Goal: Information Seeking & Learning: Understand process/instructions

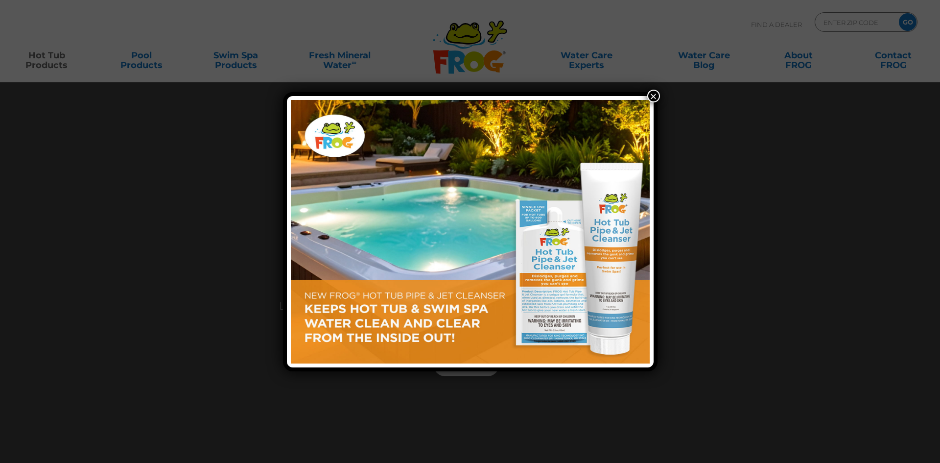
click at [656, 92] on button "×" at bounding box center [653, 96] width 13 height 13
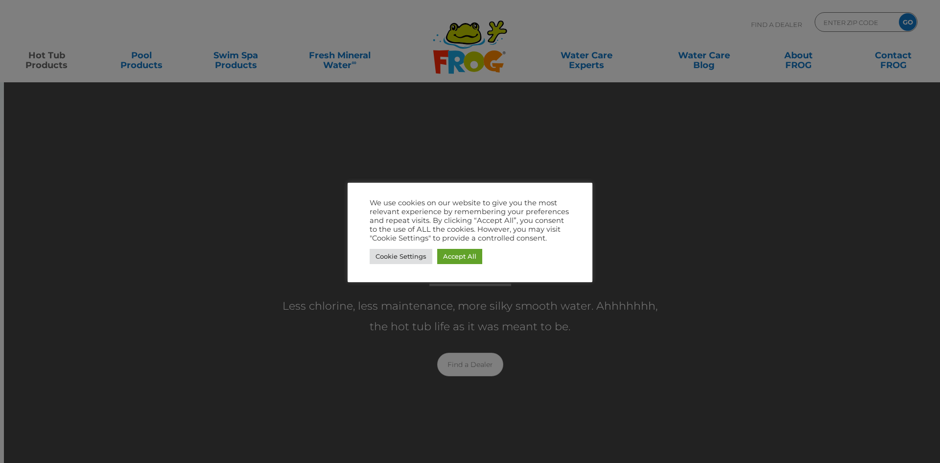
click at [236, 165] on div at bounding box center [470, 231] width 940 height 463
click at [415, 257] on link "Cookie Settings" at bounding box center [401, 256] width 63 height 15
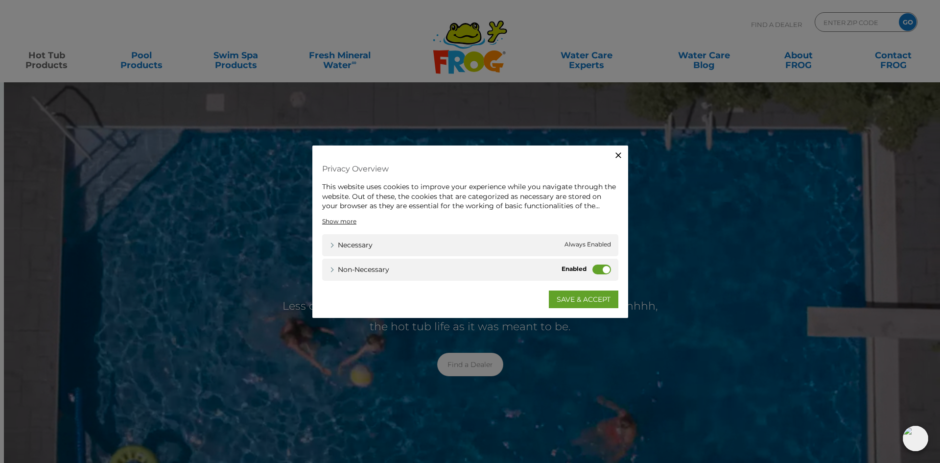
click at [598, 267] on label "Non-necessary" at bounding box center [601, 269] width 19 height 10
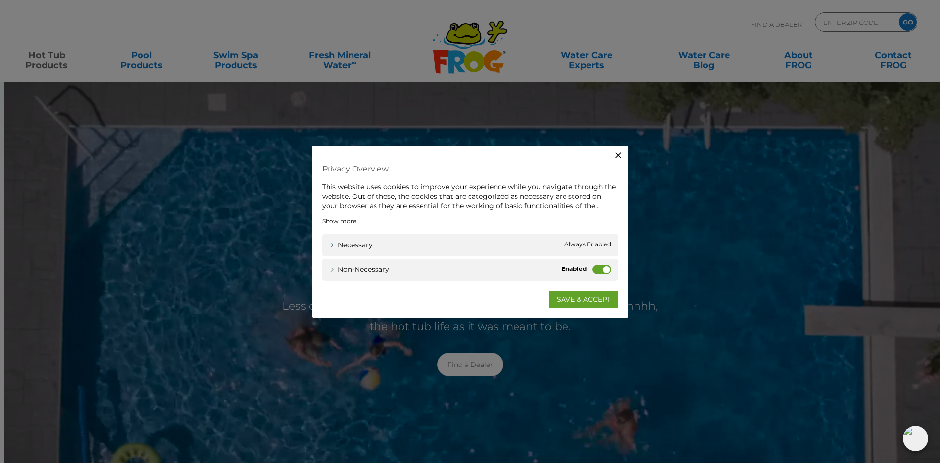
click at [0, 0] on input "Non-necessary" at bounding box center [0, 0] width 0 height 0
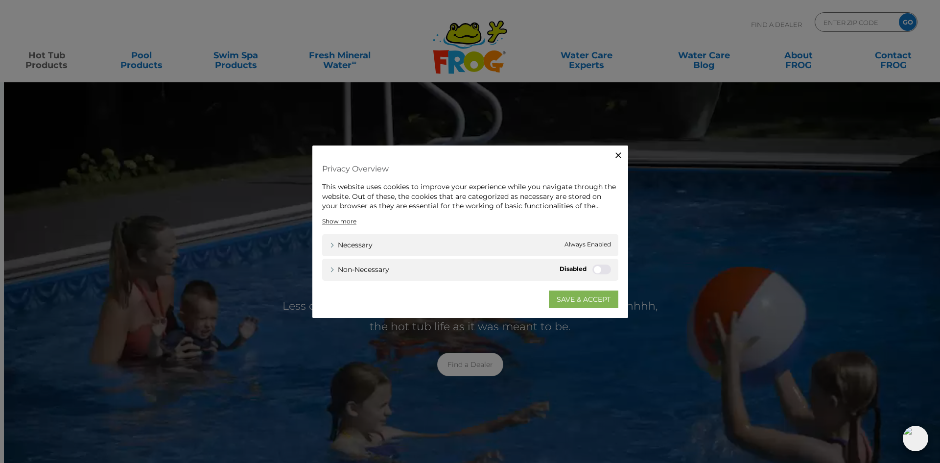
click at [593, 297] on link "SAVE & ACCEPT" at bounding box center [583, 299] width 69 height 18
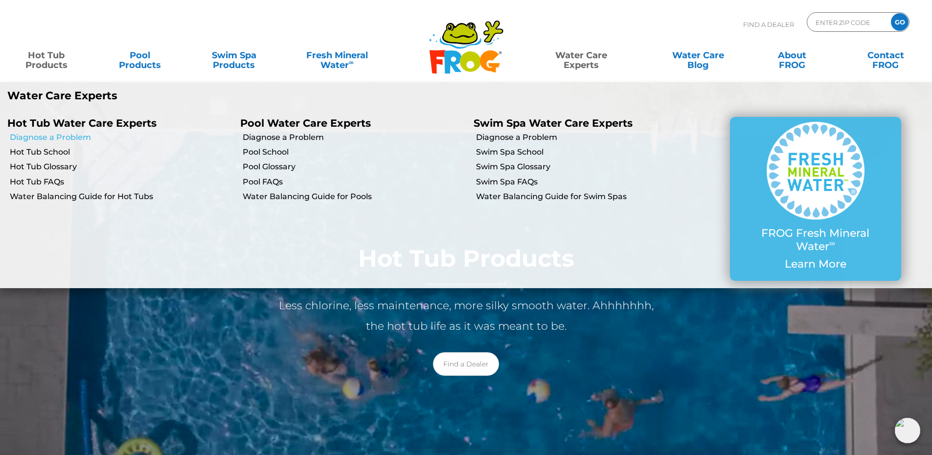
click at [44, 139] on link "Diagnose a Problem" at bounding box center [121, 137] width 223 height 11
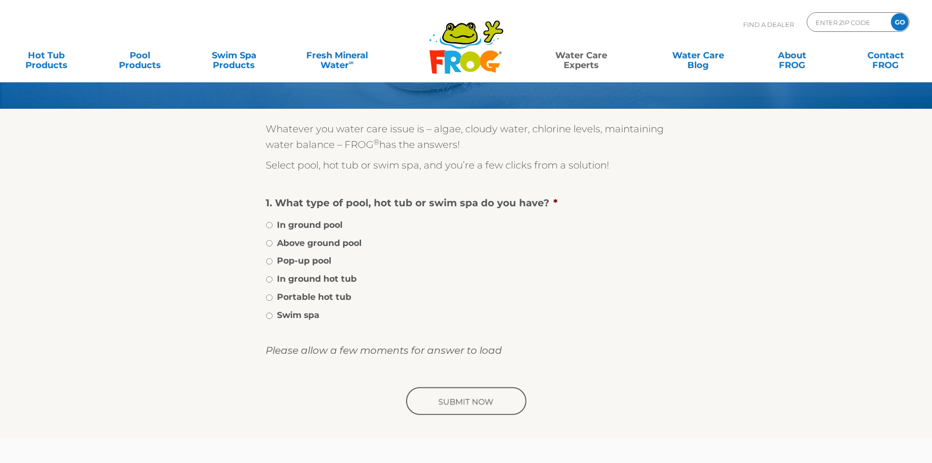
scroll to position [98, 0]
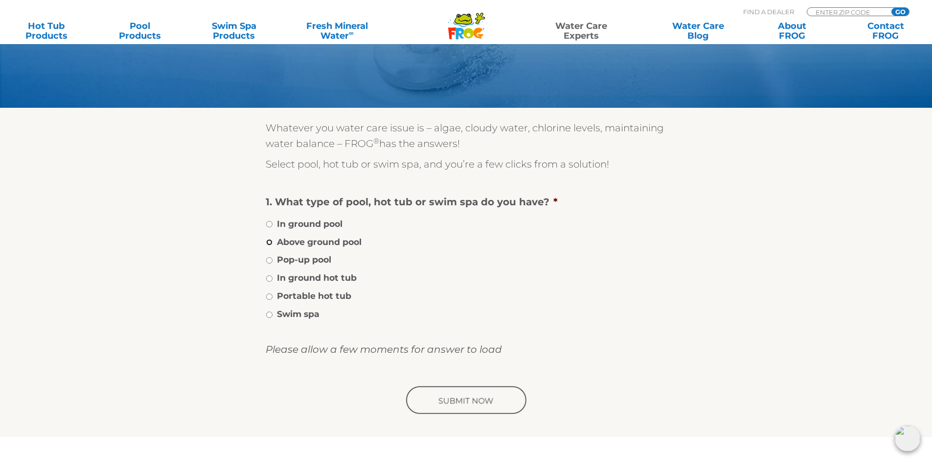
click at [270, 244] on input "Above ground pool" at bounding box center [269, 242] width 6 height 6
radio input "true"
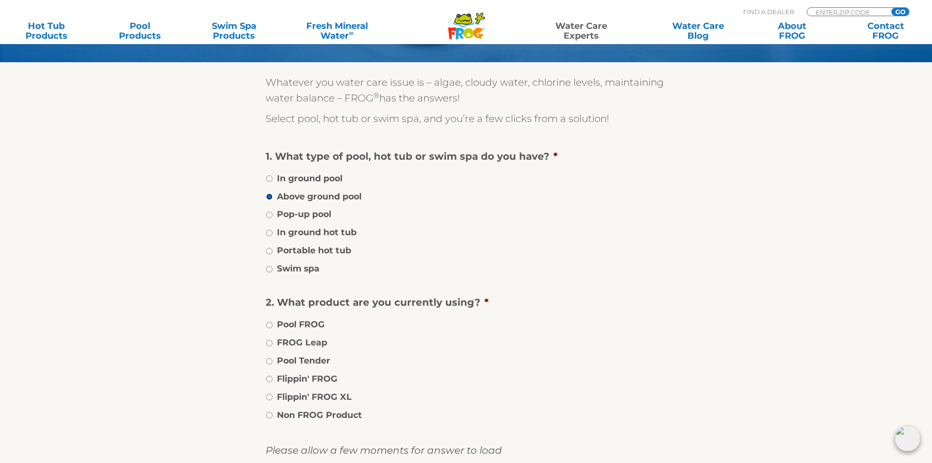
scroll to position [196, 0]
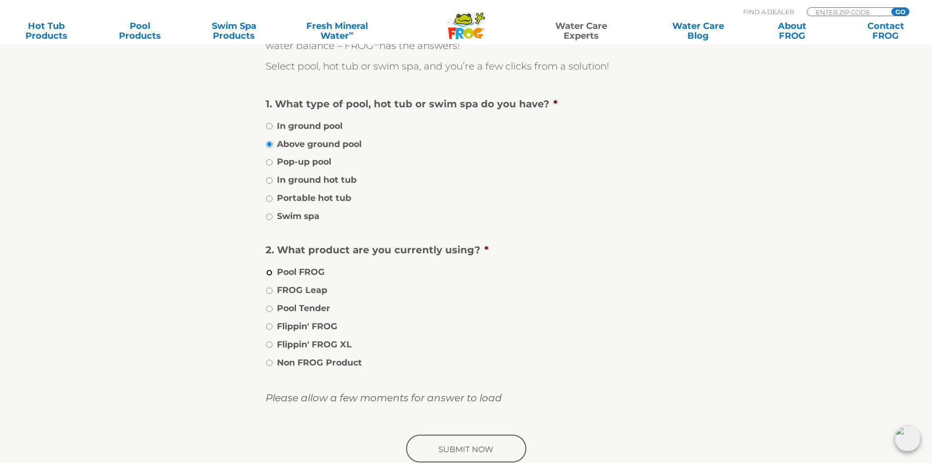
click at [271, 273] on input "Pool FROG" at bounding box center [269, 272] width 6 height 6
radio input "true"
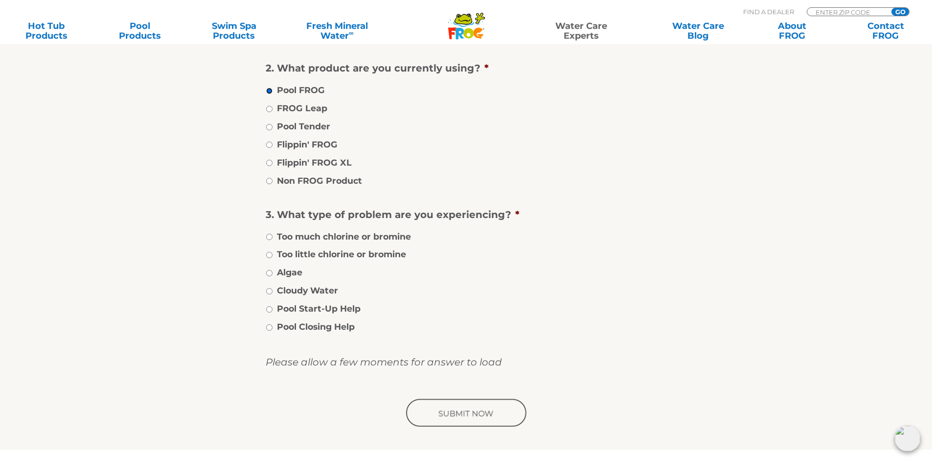
scroll to position [392, 0]
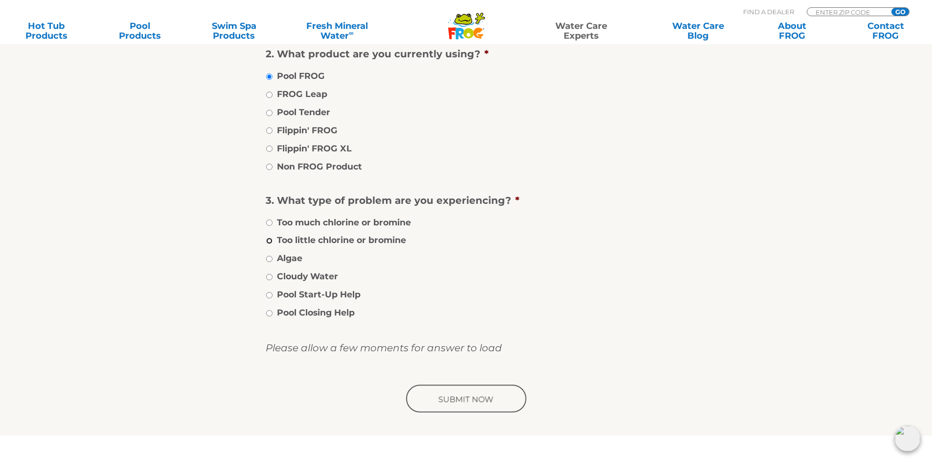
click at [269, 240] on input "Too little chlorine or bromine" at bounding box center [269, 240] width 6 height 6
radio input "true"
click at [476, 399] on input "image" at bounding box center [466, 398] width 124 height 31
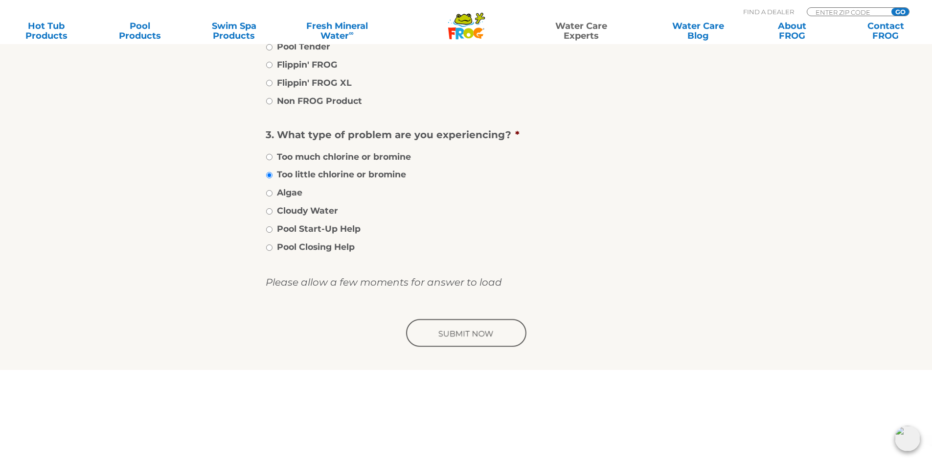
scroll to position [440, 0]
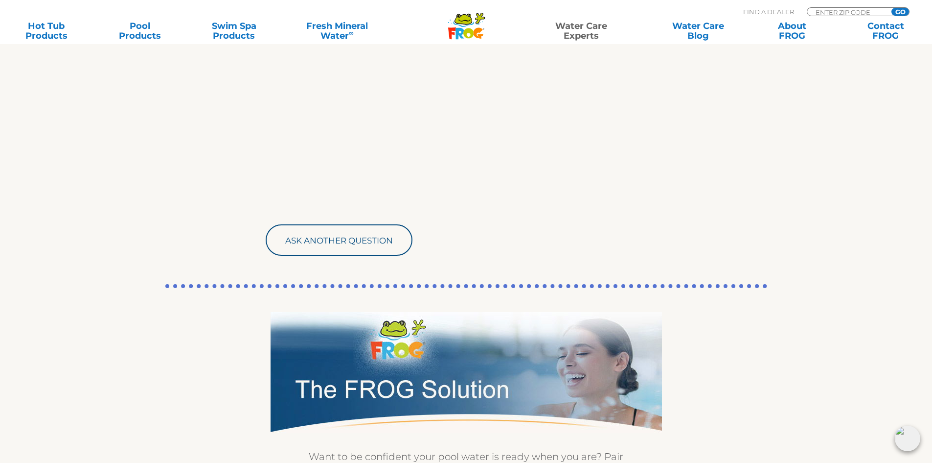
scroll to position [1028, 0]
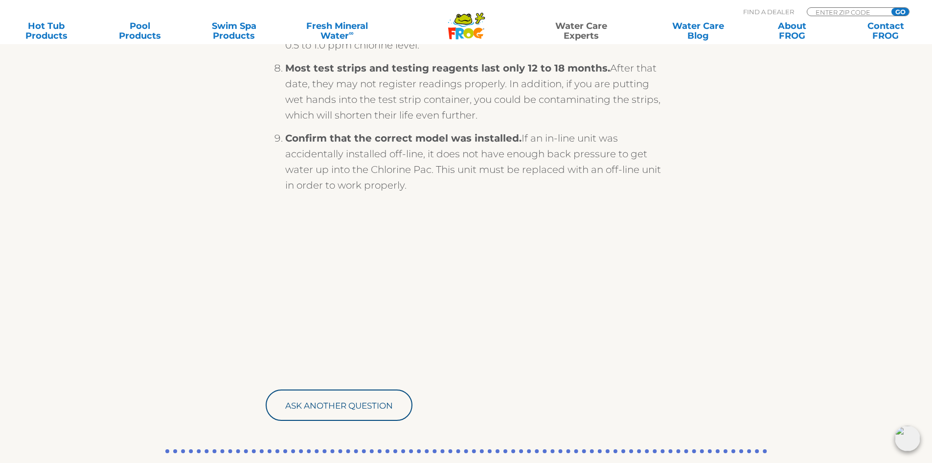
scroll to position [783, 0]
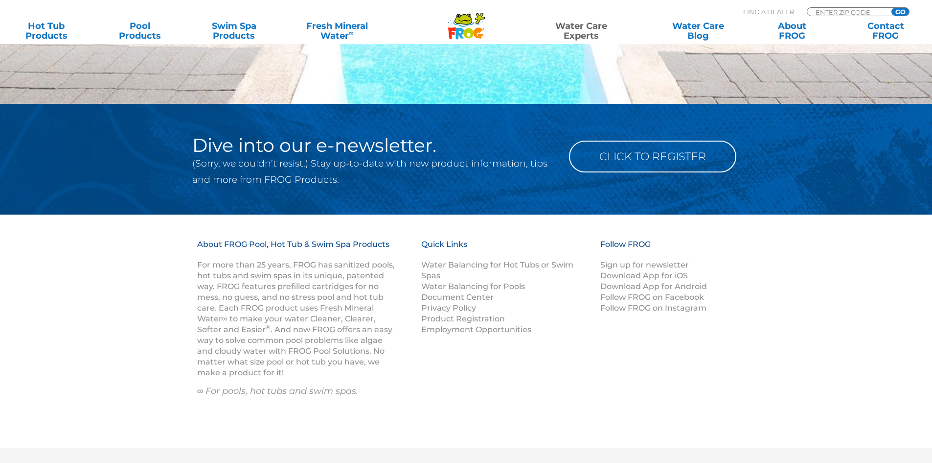
scroll to position [440, 0]
